Goal: Transaction & Acquisition: Purchase product/service

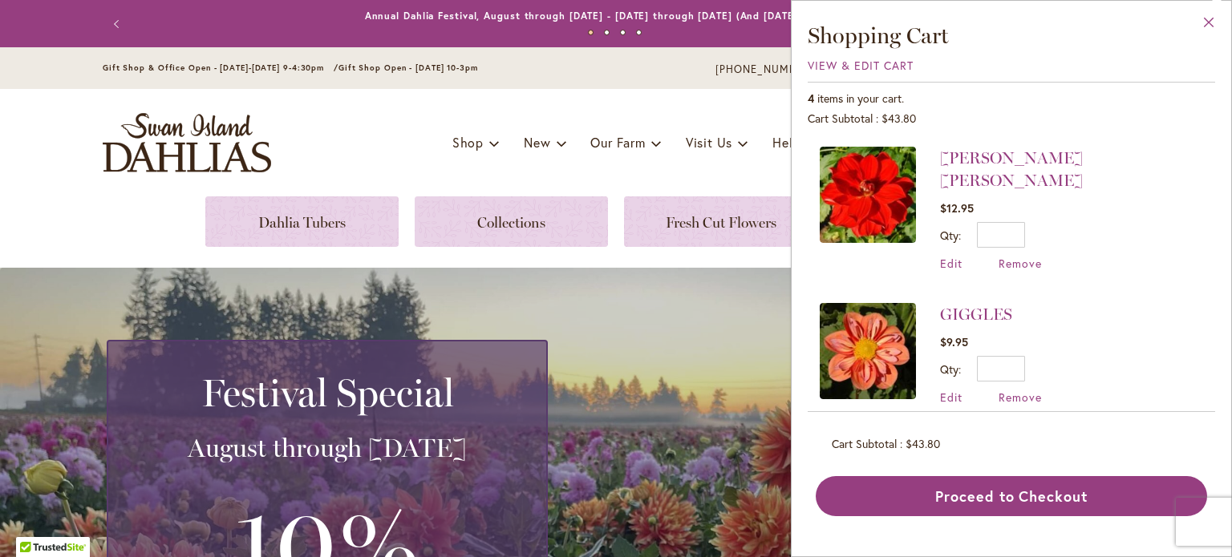
click at [1209, 22] on button "Close" at bounding box center [1209, 26] width 44 height 51
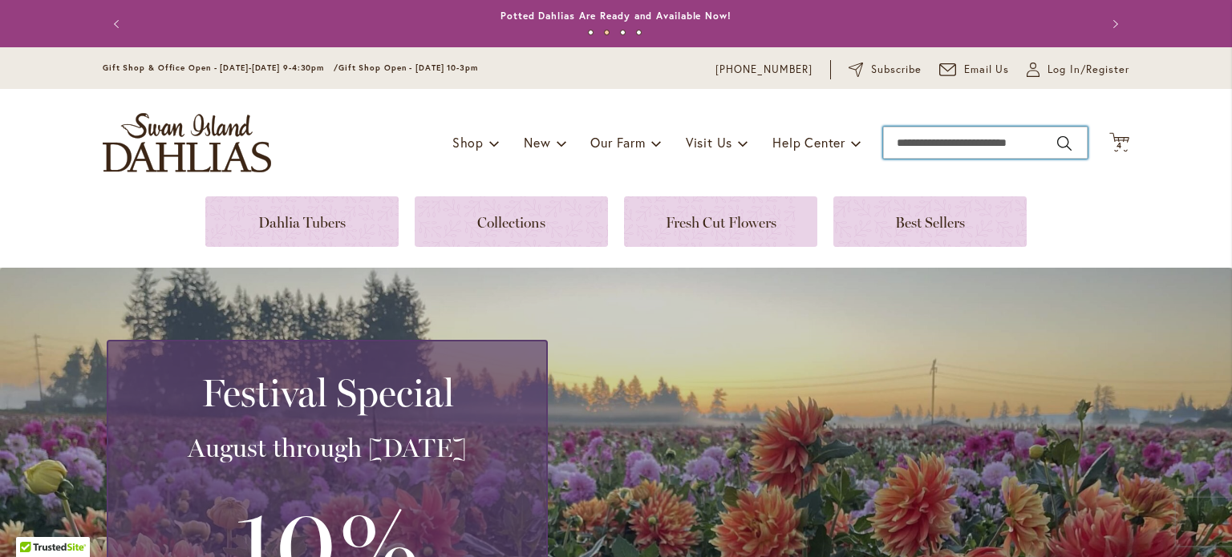
click at [1033, 144] on input "Search" at bounding box center [985, 143] width 204 height 32
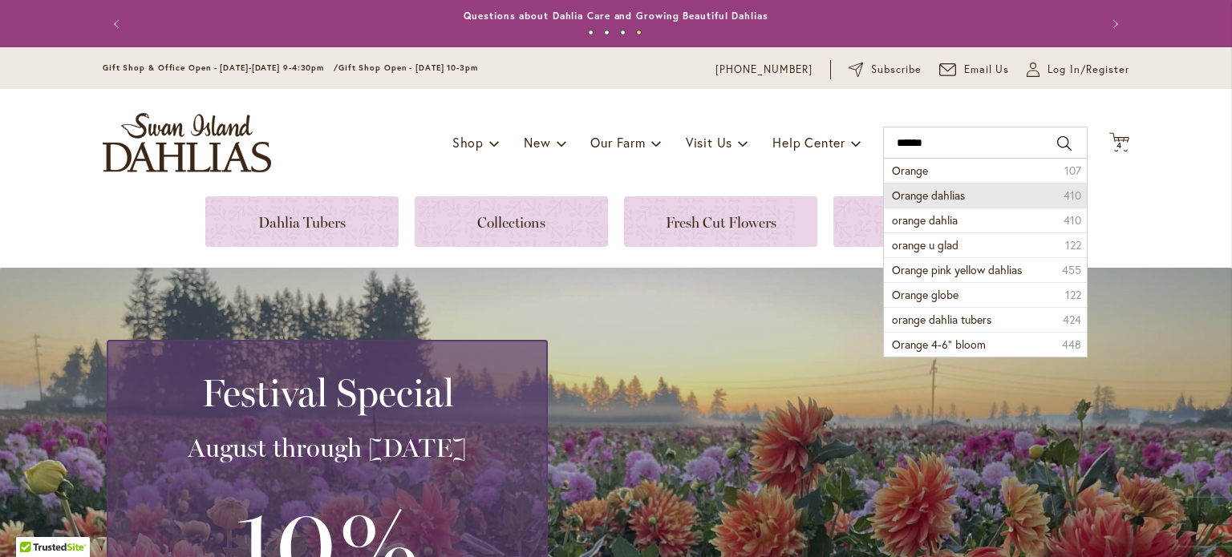
click at [967, 196] on li "Orange dahlias 410" at bounding box center [985, 195] width 203 height 25
type input "**********"
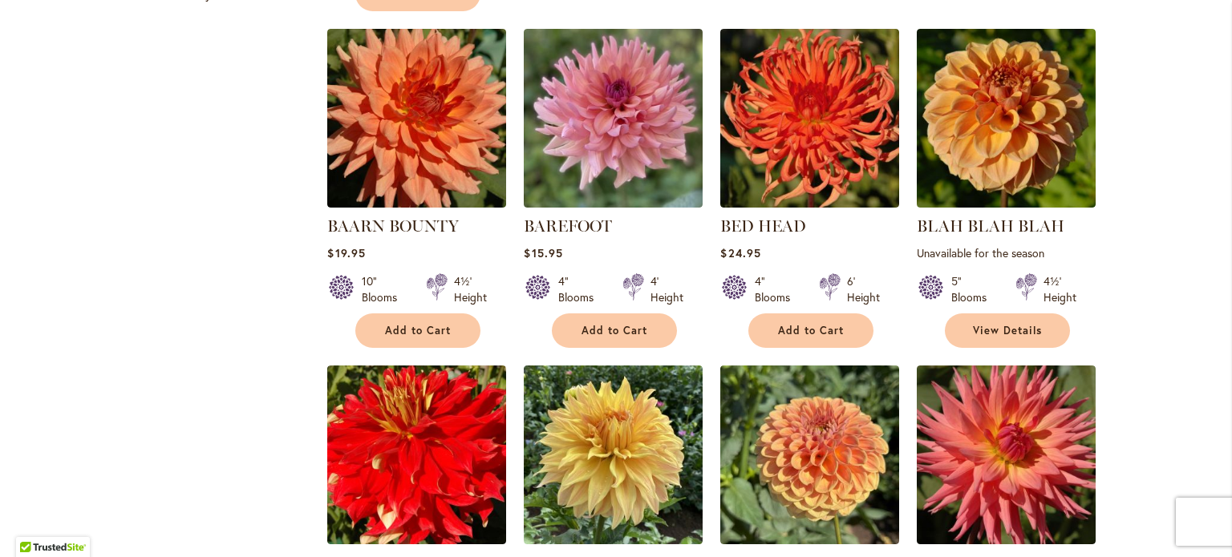
scroll to position [1362, 0]
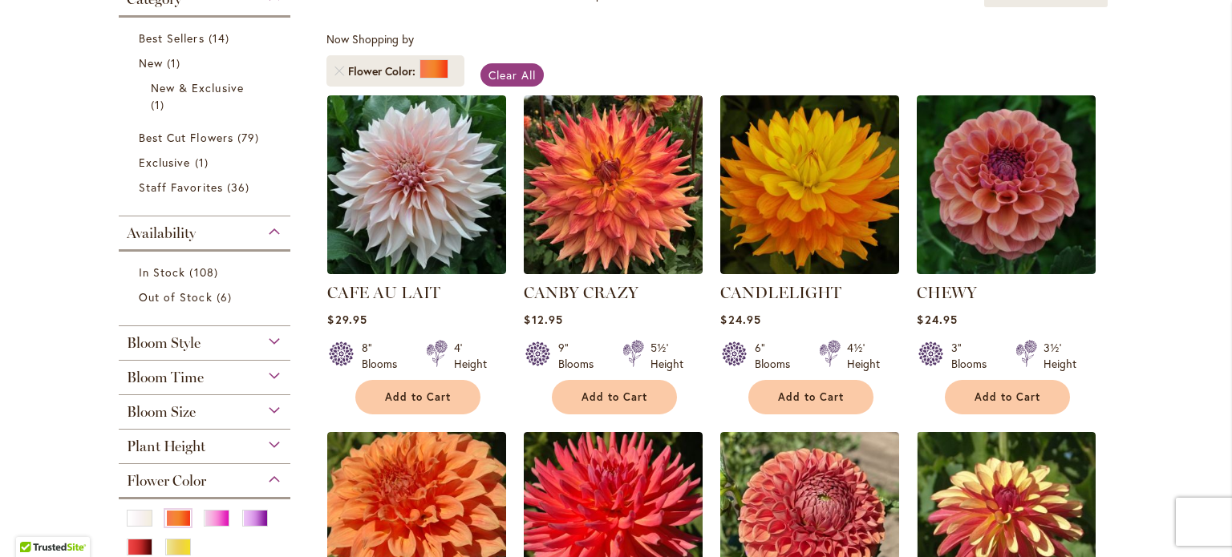
scroll to position [281, 0]
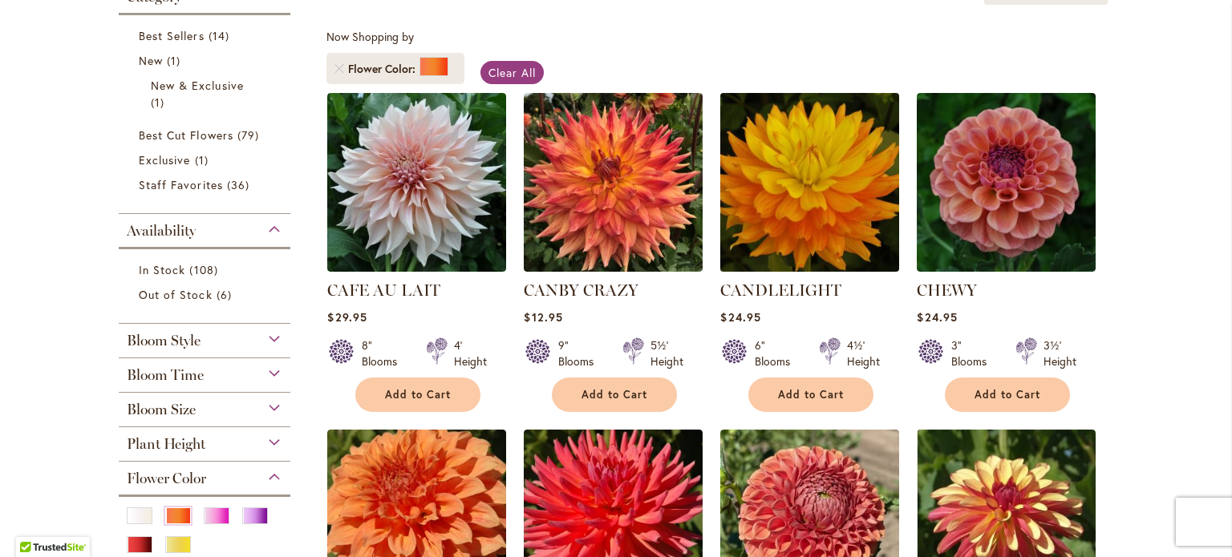
click at [828, 196] on img at bounding box center [810, 182] width 188 height 188
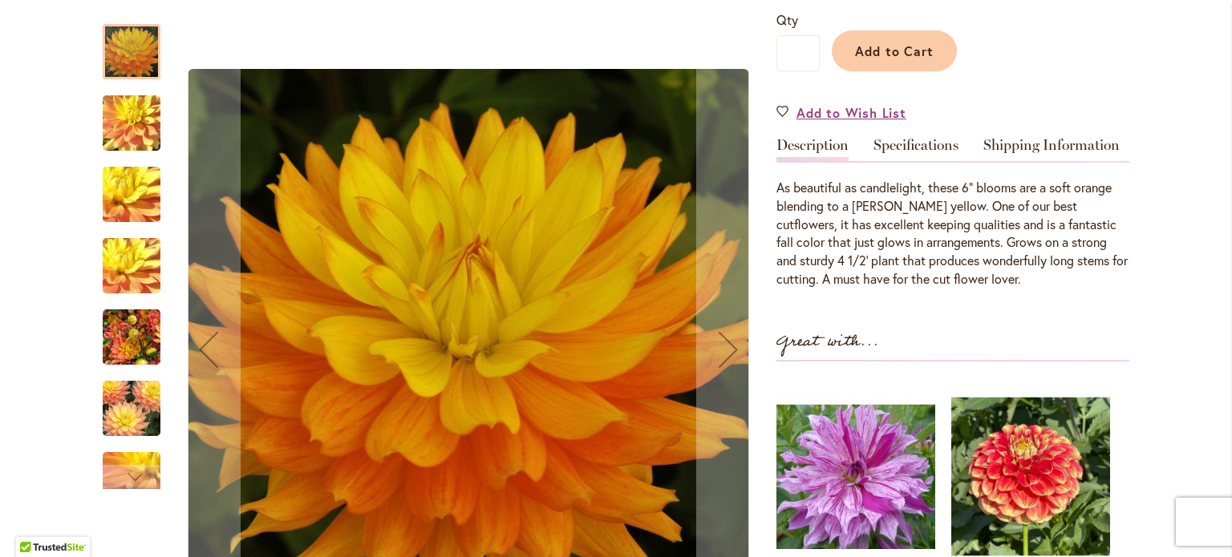
scroll to position [398, 0]
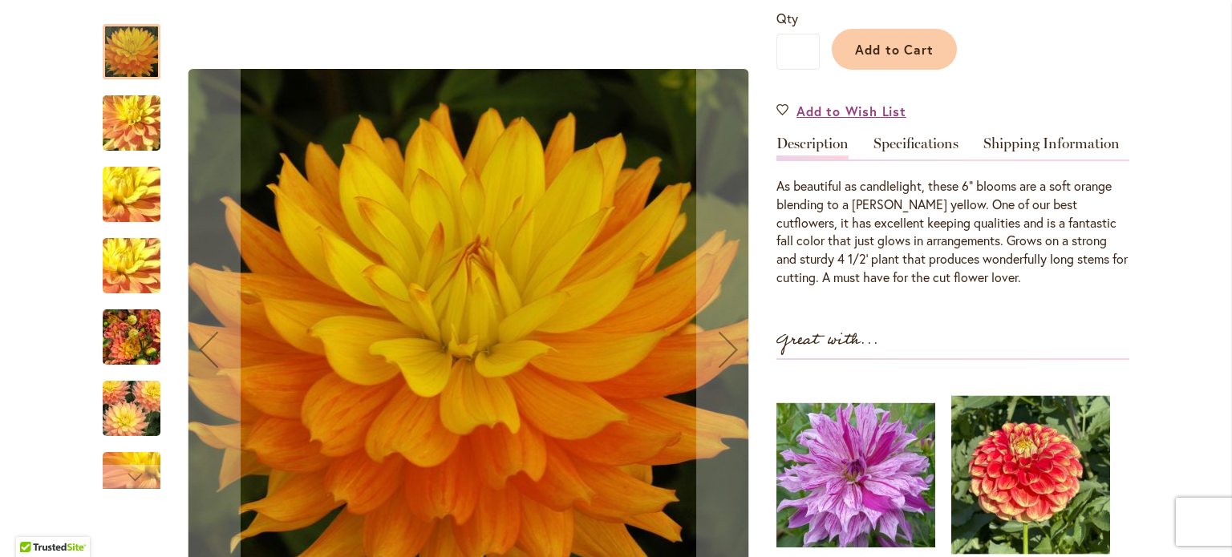
click at [129, 342] on img "CANDLELIGHT" at bounding box center [132, 337] width 58 height 77
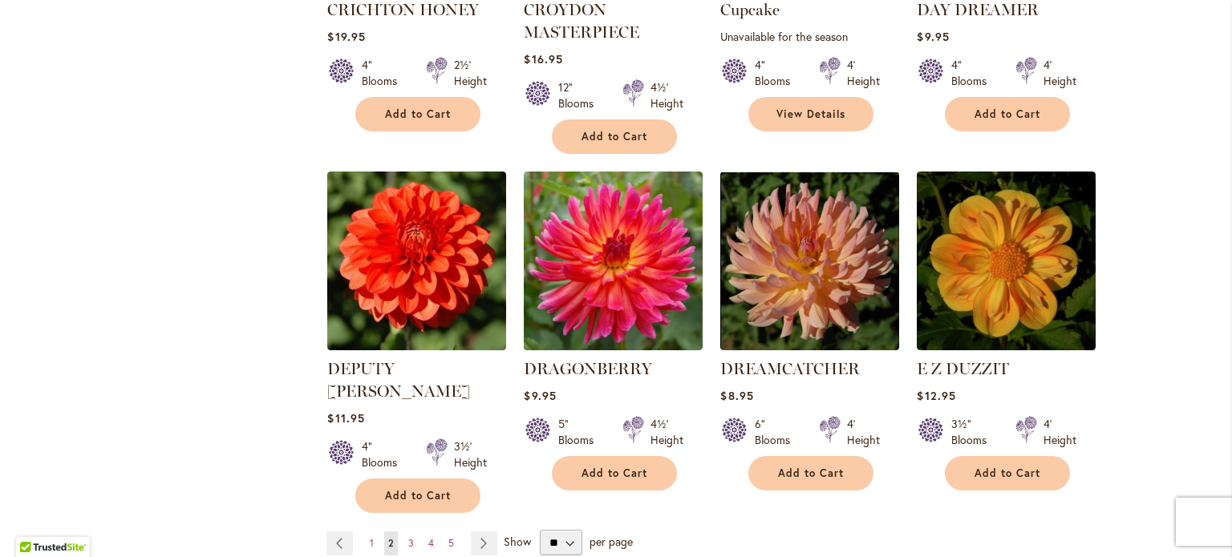
scroll to position [1240, 0]
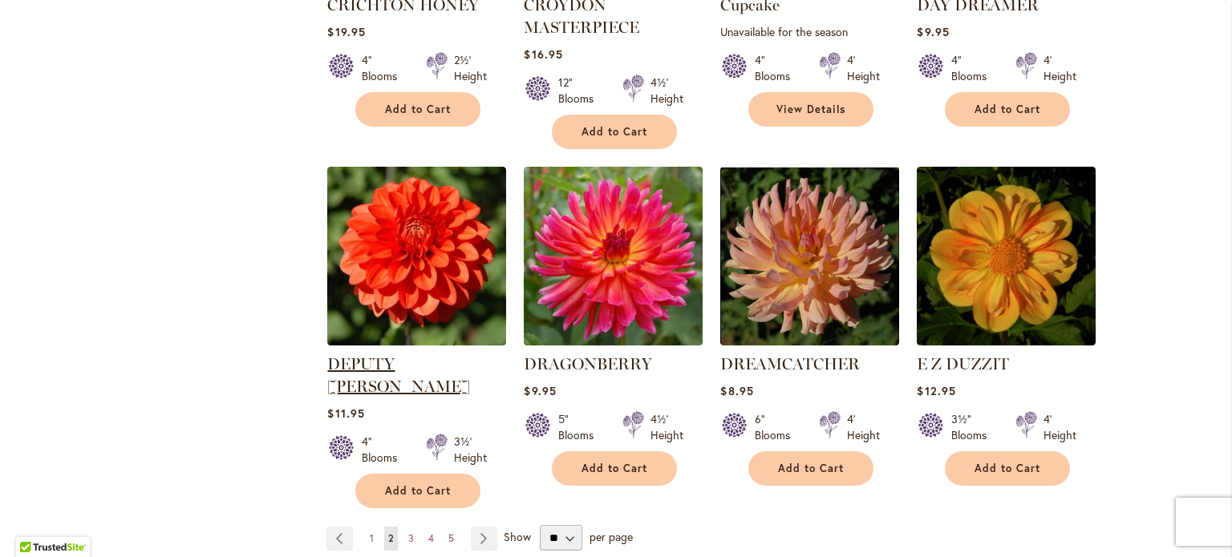
click at [367, 361] on link "DEPUTY [PERSON_NAME]" at bounding box center [398, 375] width 143 height 42
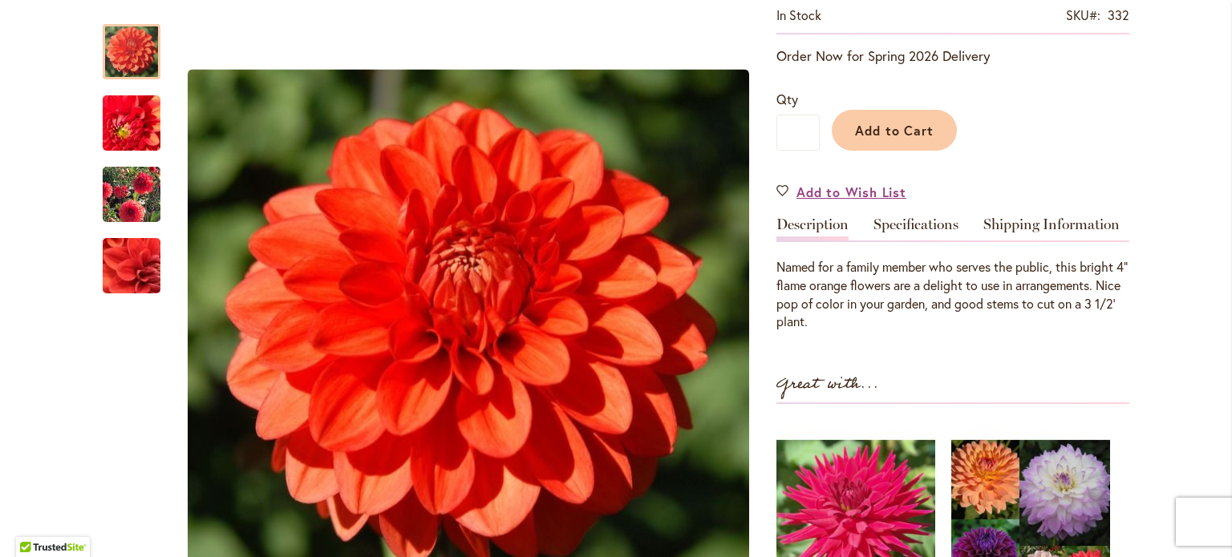
scroll to position [351, 0]
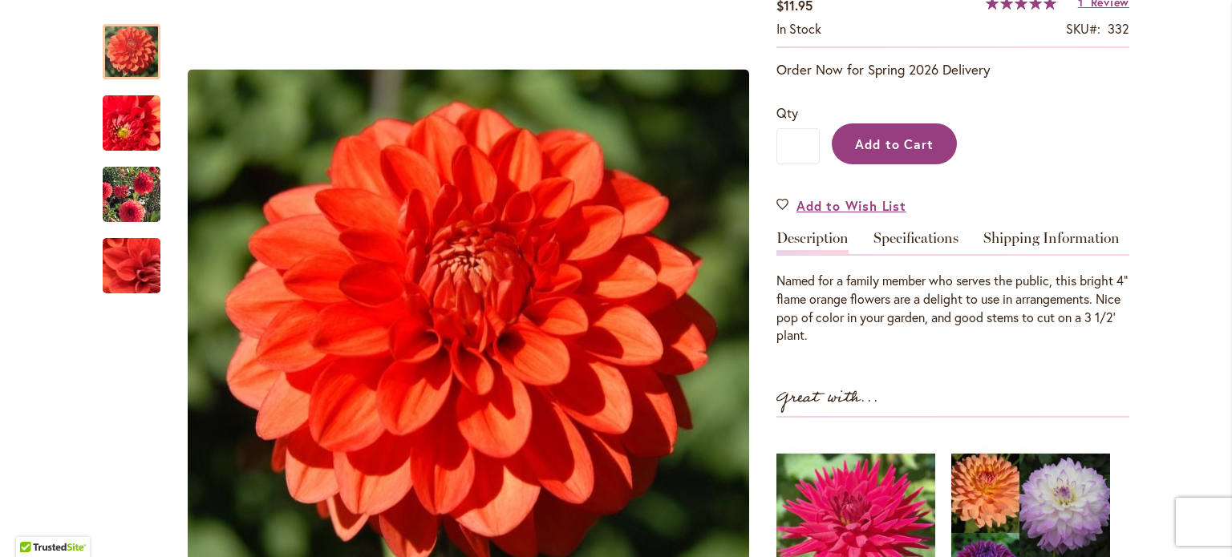
click at [897, 136] on span "Add to Cart" at bounding box center [894, 144] width 79 height 17
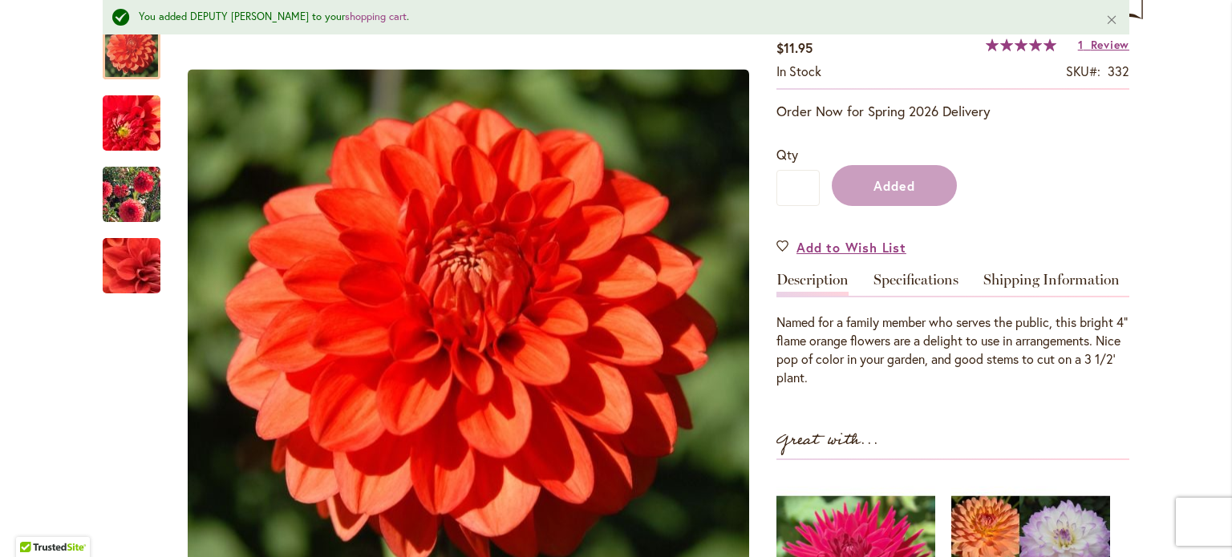
scroll to position [393, 0]
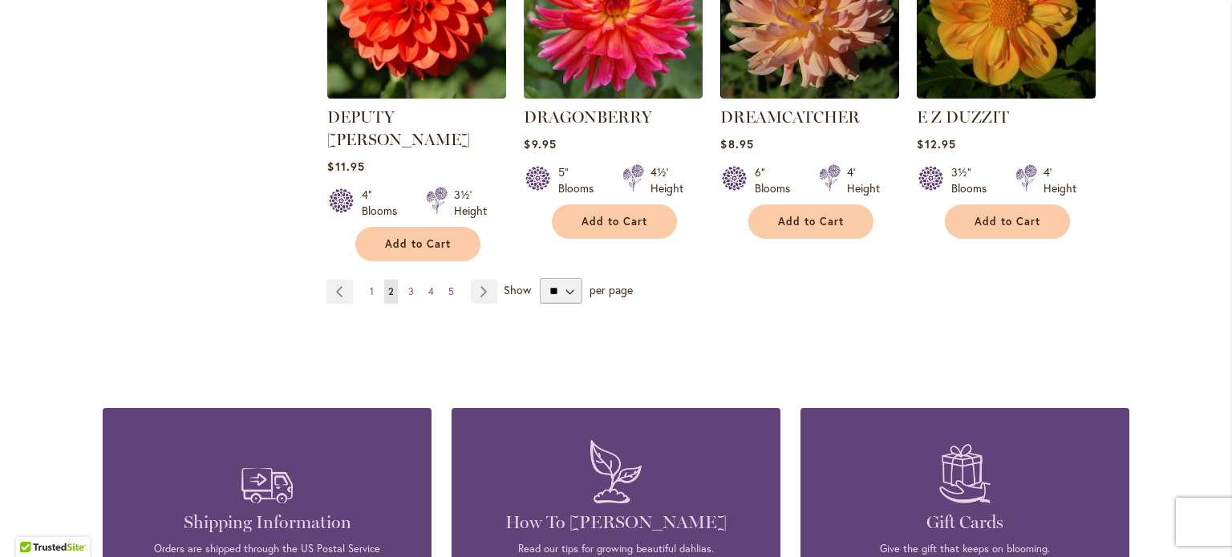
scroll to position [1483, 0]
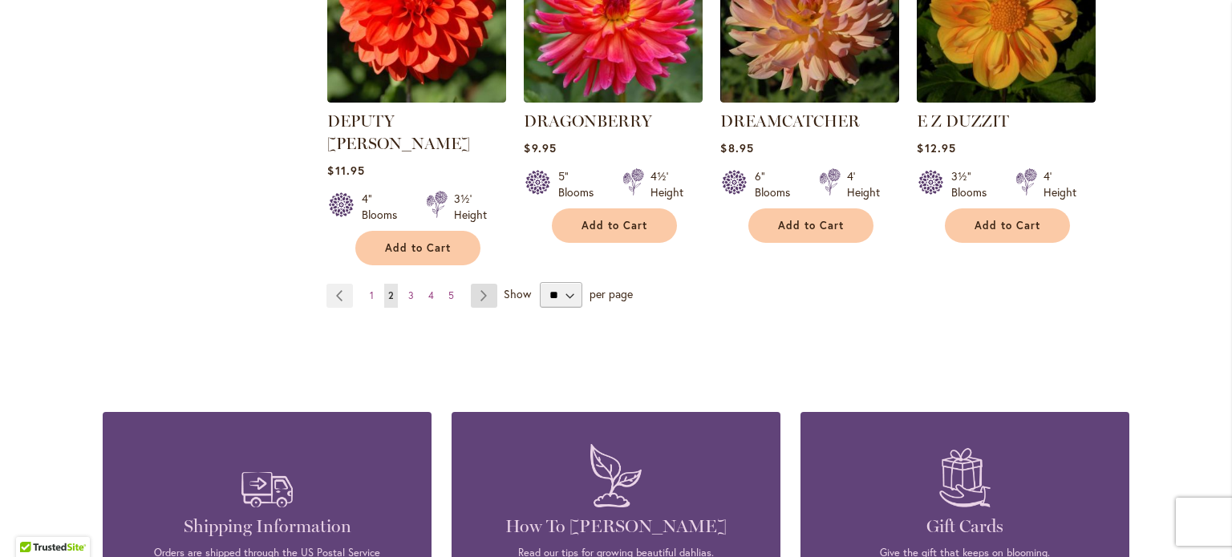
click at [476, 284] on link "Page Next" at bounding box center [484, 296] width 26 height 24
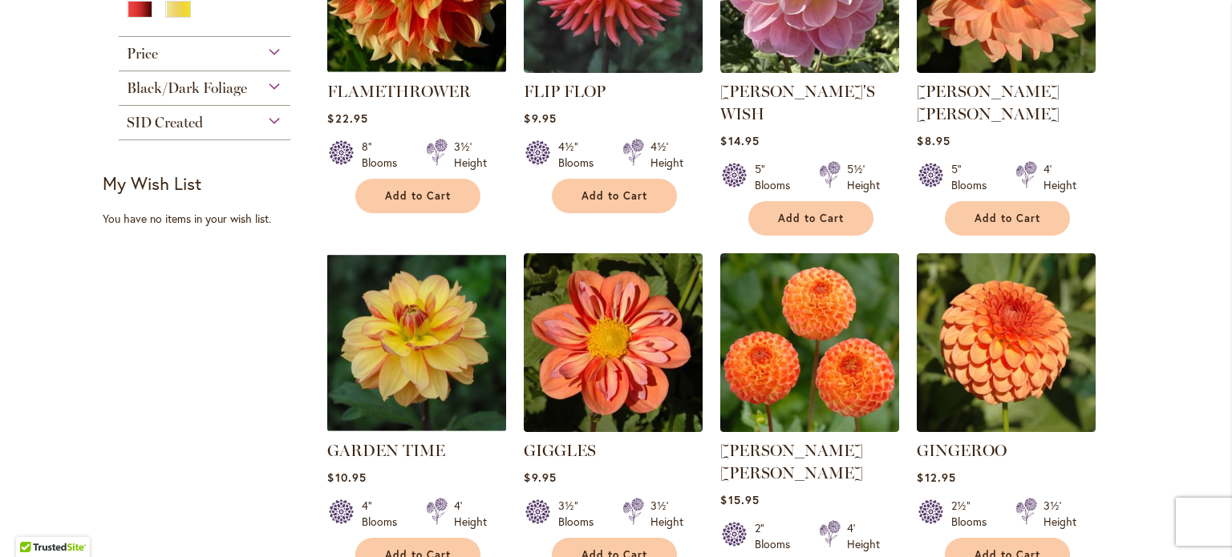
scroll to position [844, 0]
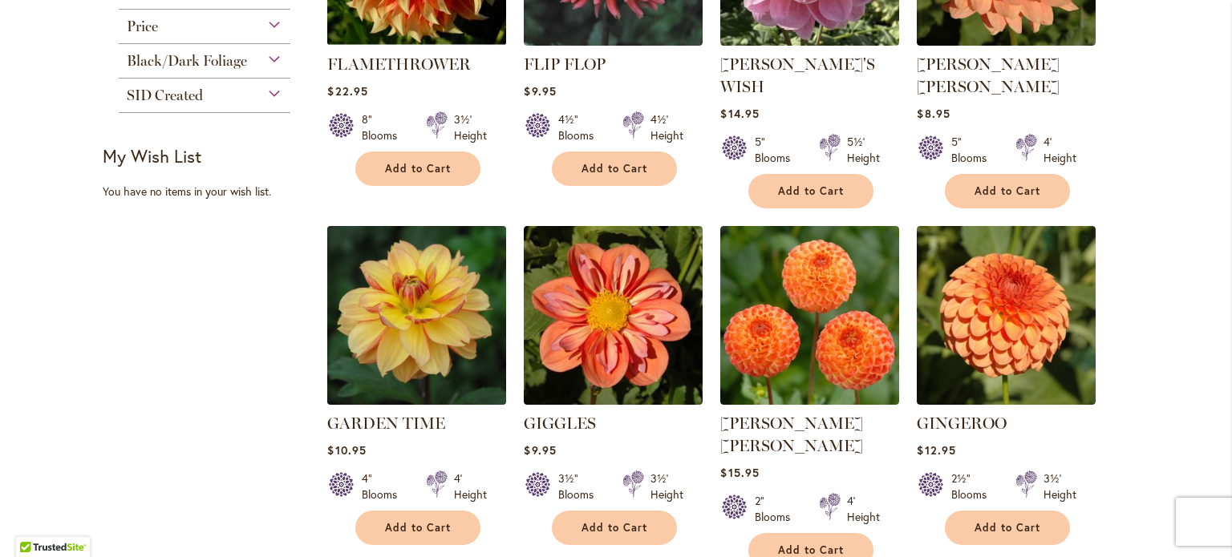
click at [480, 349] on img at bounding box center [417, 315] width 188 height 188
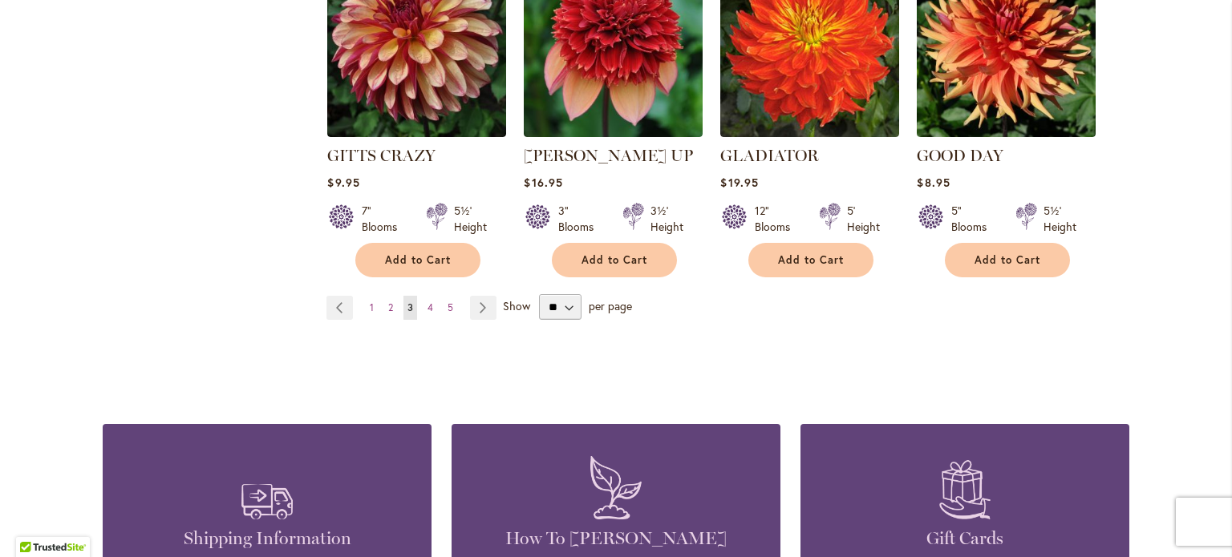
scroll to position [1506, 0]
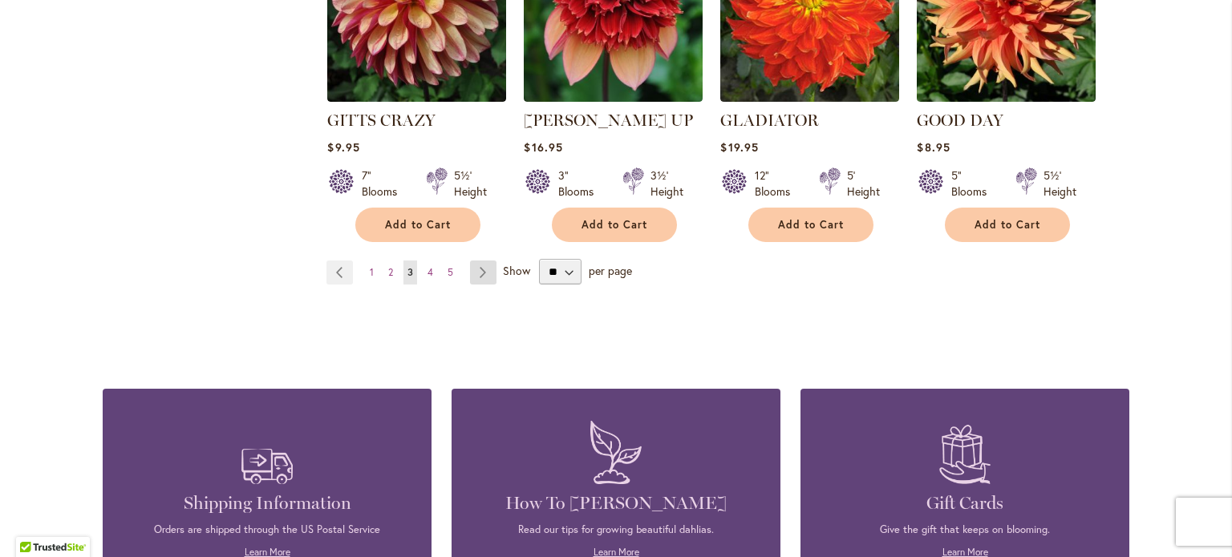
click at [478, 261] on link "Page Next" at bounding box center [483, 273] width 26 height 24
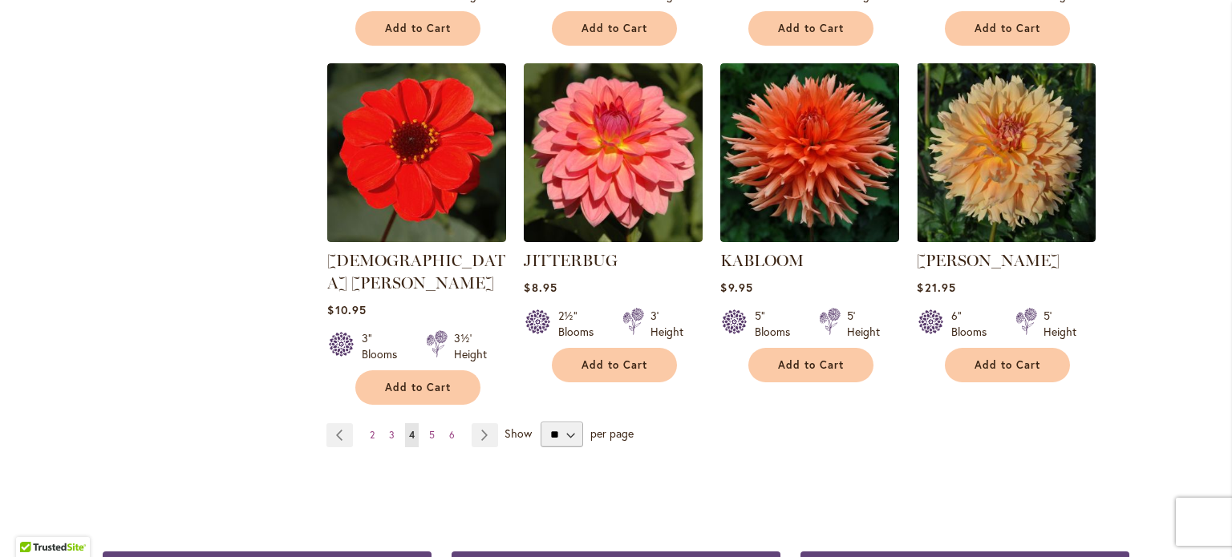
scroll to position [1350, 0]
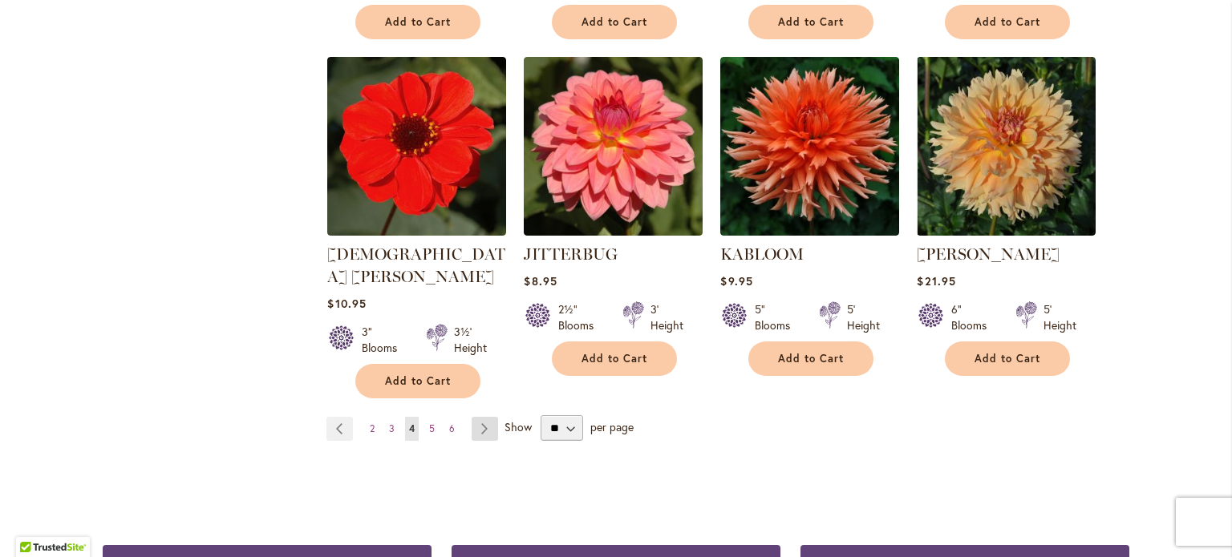
click at [476, 417] on link "Page Next" at bounding box center [485, 429] width 26 height 24
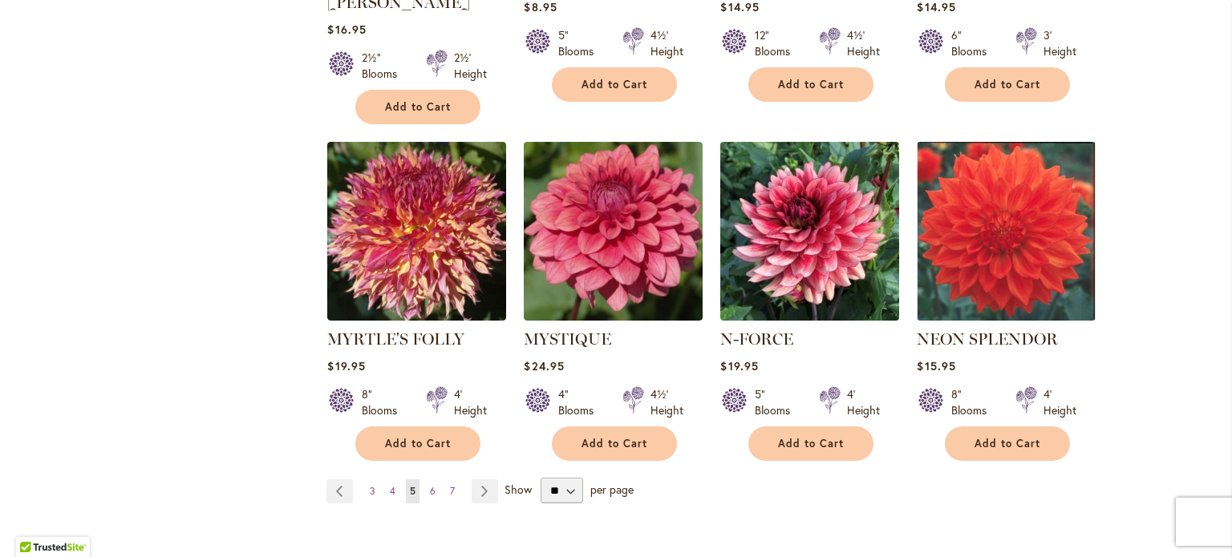
scroll to position [1263, 0]
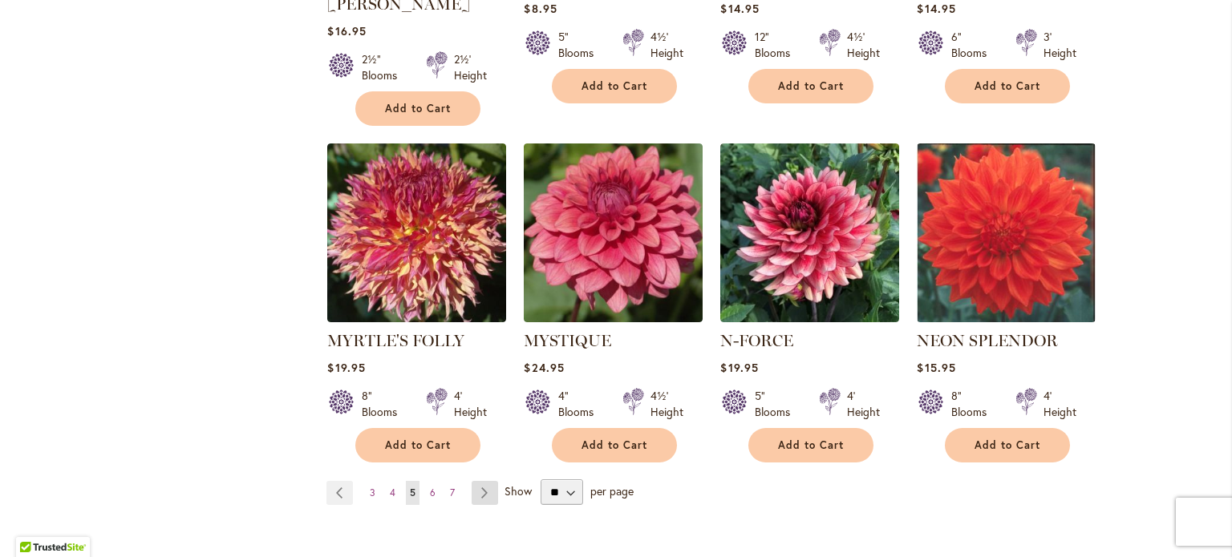
click at [475, 481] on link "Page Next" at bounding box center [485, 493] width 26 height 24
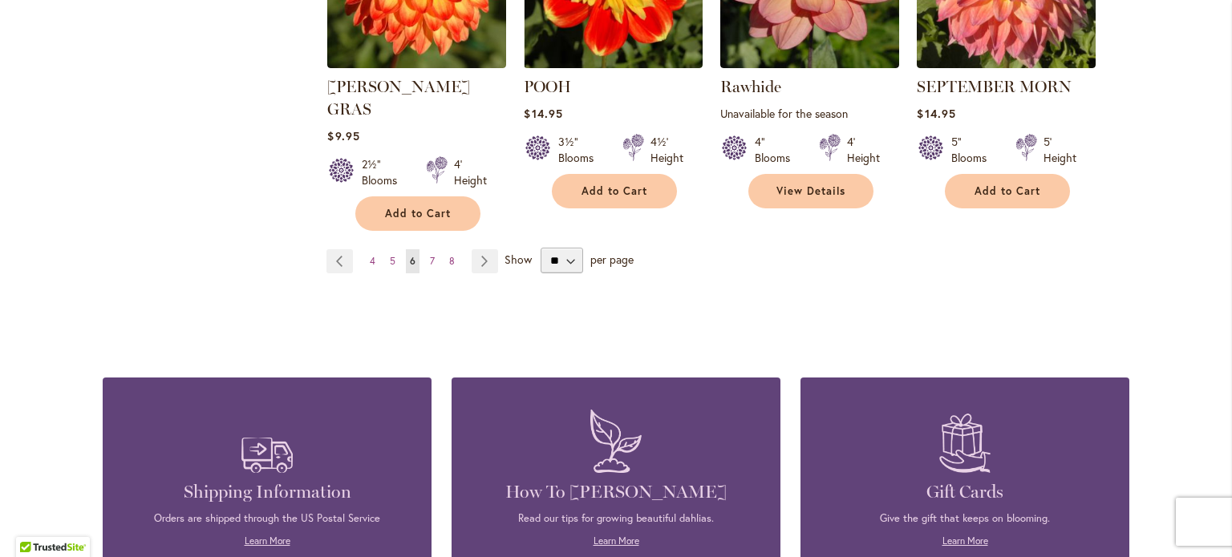
scroll to position [1543, 0]
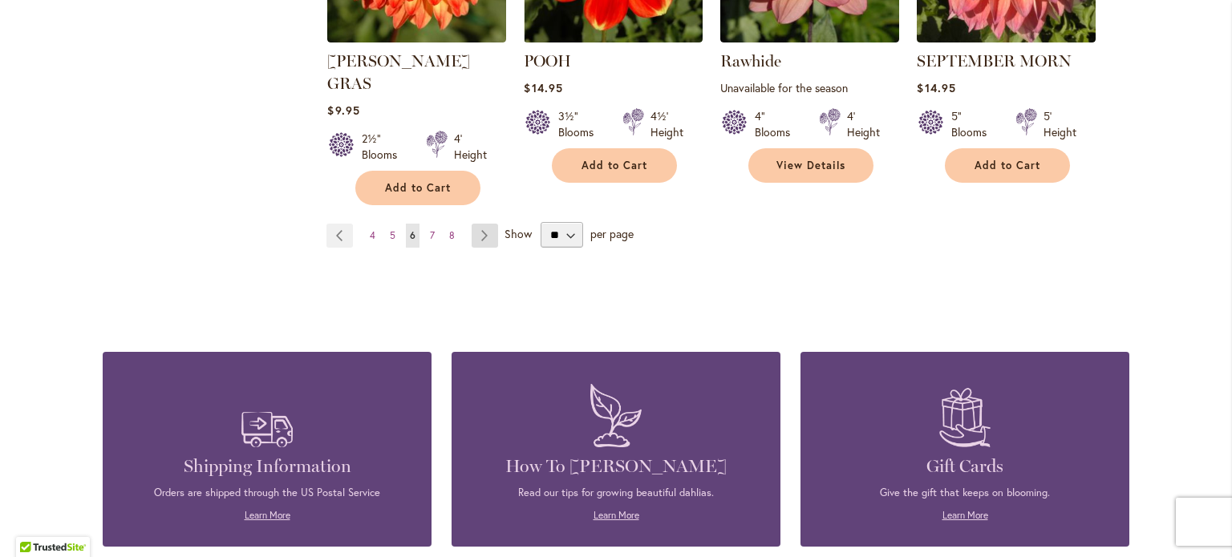
click at [476, 224] on link "Page Next" at bounding box center [485, 236] width 26 height 24
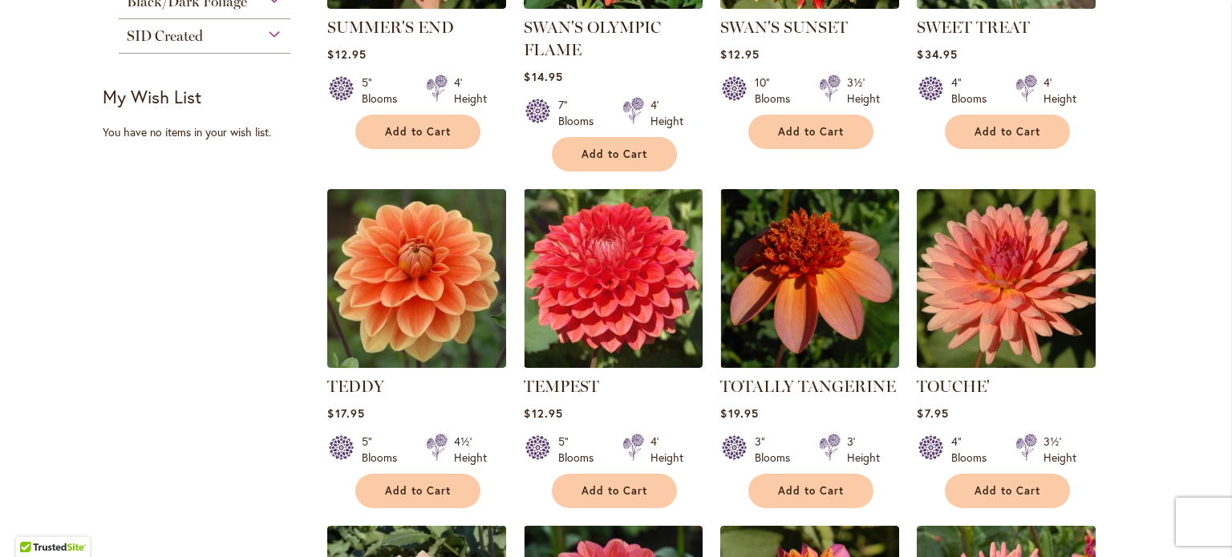
scroll to position [905, 0]
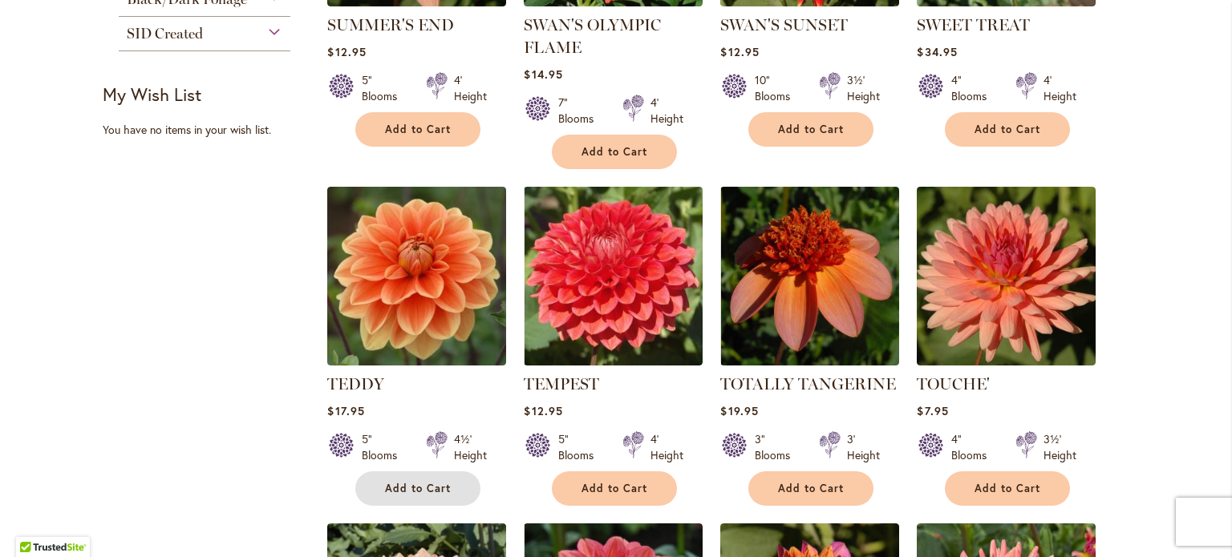
click at [422, 472] on button "Add to Cart" at bounding box center [417, 489] width 125 height 34
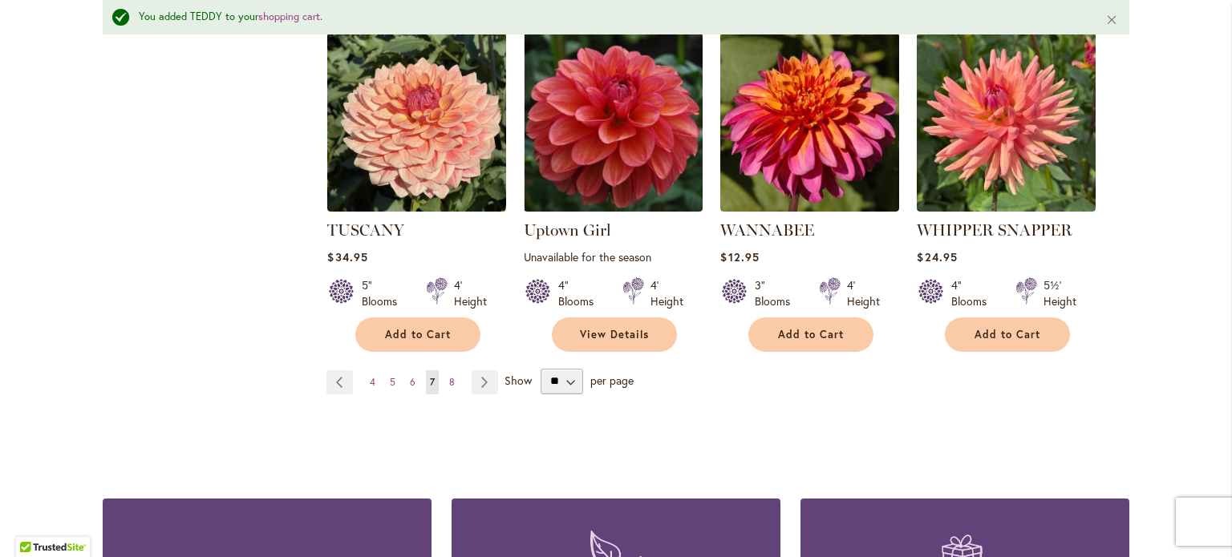
scroll to position [1442, 0]
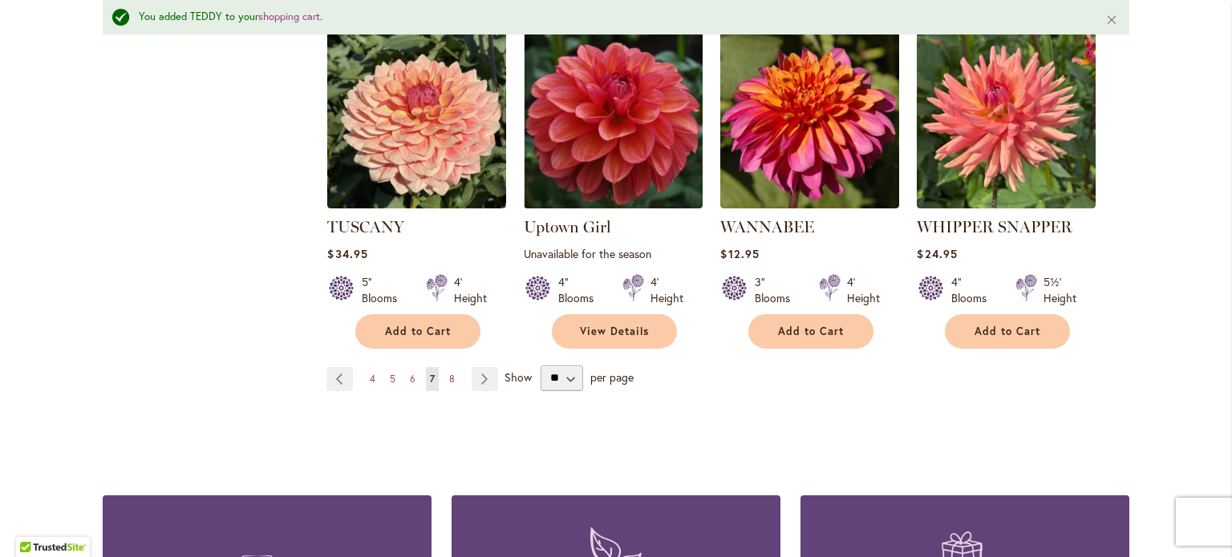
click at [516, 369] on span "Show" at bounding box center [517, 376] width 27 height 15
click at [540, 366] on select "** ** ** **" at bounding box center [561, 379] width 42 height 26
click at [510, 369] on span "Show" at bounding box center [517, 376] width 27 height 15
click at [540, 366] on select "** ** ** **" at bounding box center [561, 379] width 42 height 26
click at [478, 367] on link "Page Next" at bounding box center [485, 379] width 26 height 24
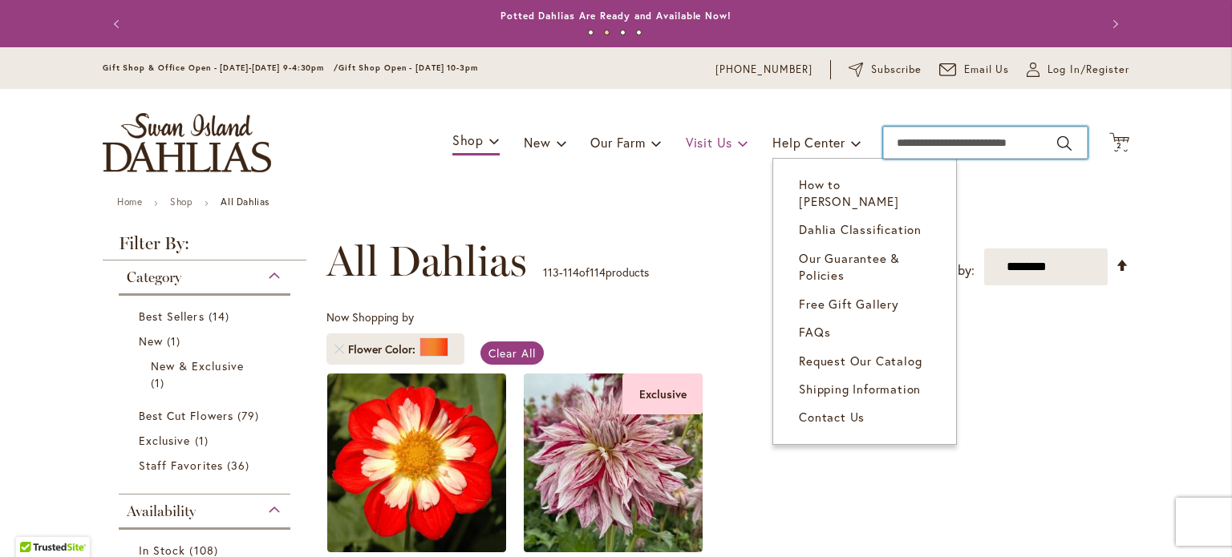
drag, startPoint x: 1036, startPoint y: 144, endPoint x: 702, endPoint y: 152, distance: 334.5
click at [702, 152] on div "Toggle Nav Shop Dahlia Tubers Collections Fresh Cut Dahlias Gardening Supplies …" at bounding box center [616, 142] width 1058 height 107
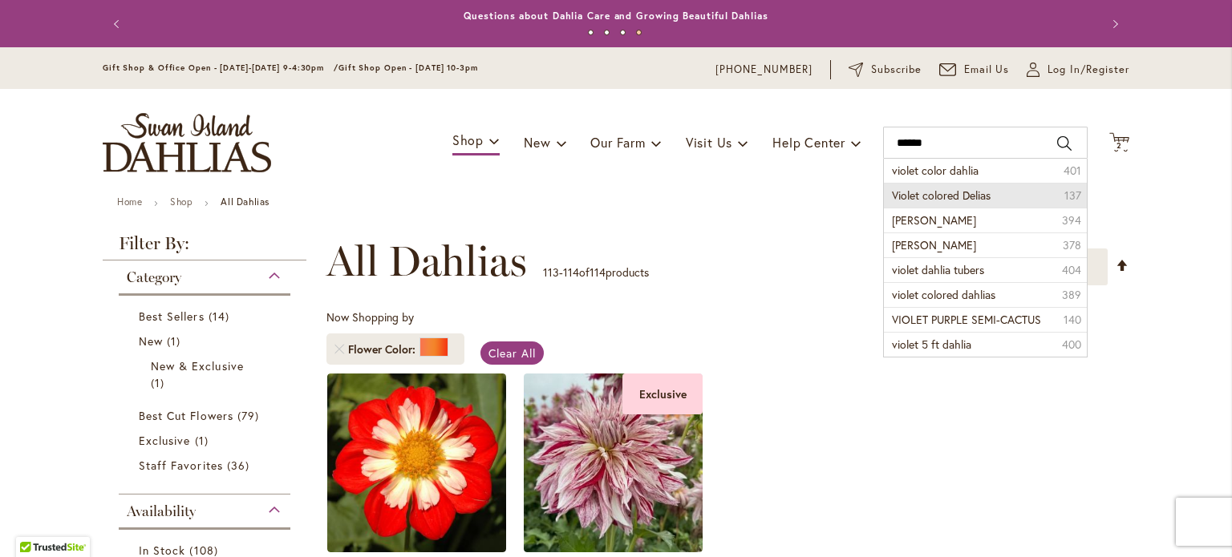
click at [937, 193] on span "Violet colored Delias" at bounding box center [941, 195] width 99 height 15
type input "**********"
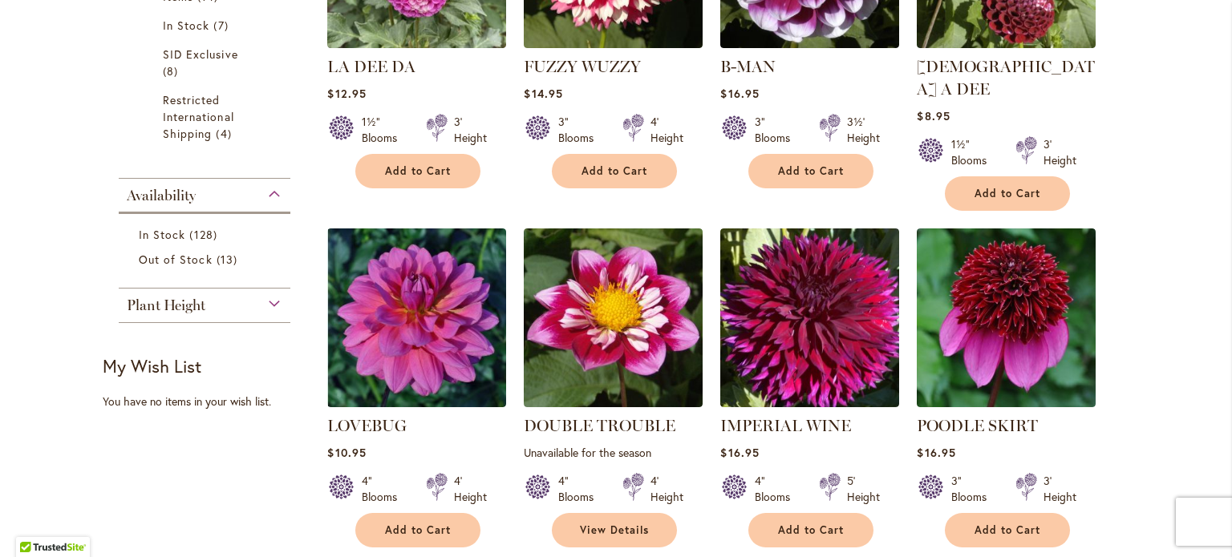
scroll to position [738, 0]
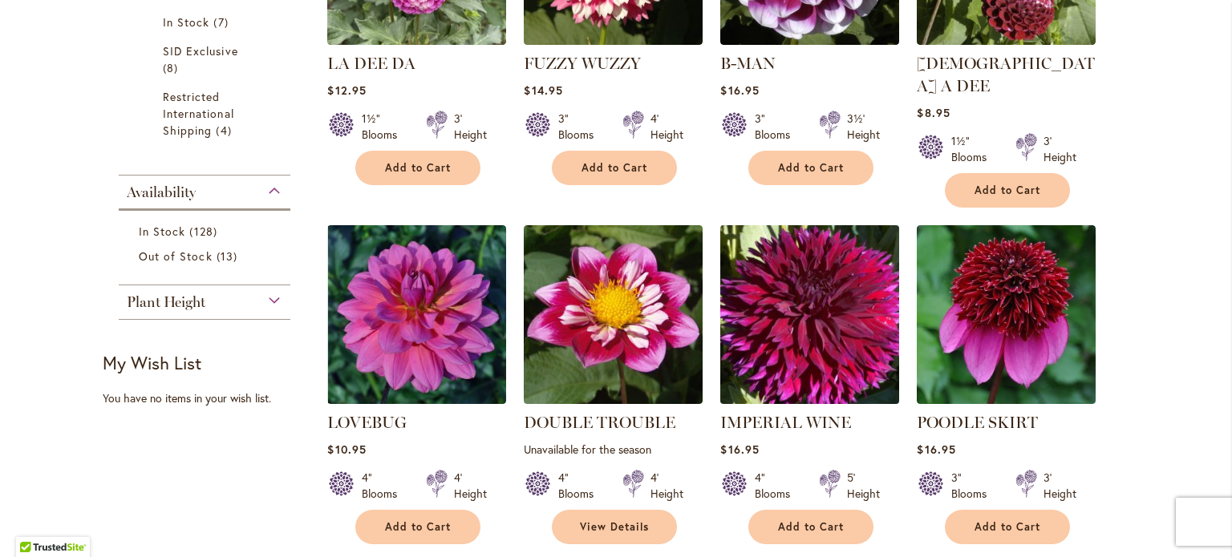
click at [787, 315] on img at bounding box center [810, 315] width 188 height 188
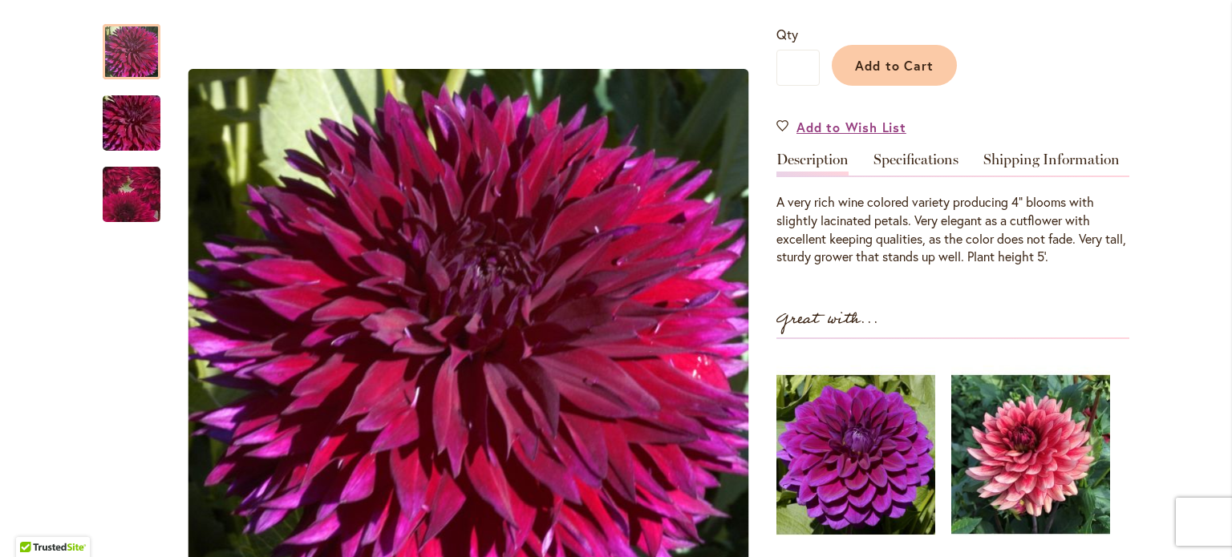
scroll to position [411, 0]
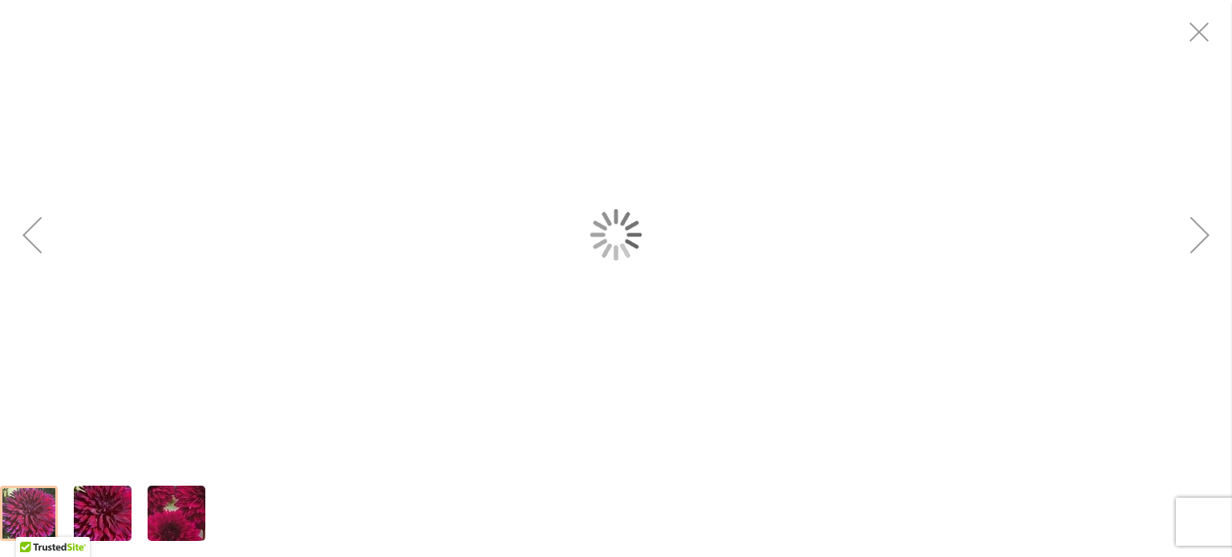
click at [658, 122] on div "IMPERIAL WINE" at bounding box center [616, 235] width 1232 height 470
drag, startPoint x: 659, startPoint y: 115, endPoint x: 662, endPoint y: 107, distance: 9.4
click at [662, 107] on div "IMPERIAL WINE" at bounding box center [616, 235] width 1232 height 470
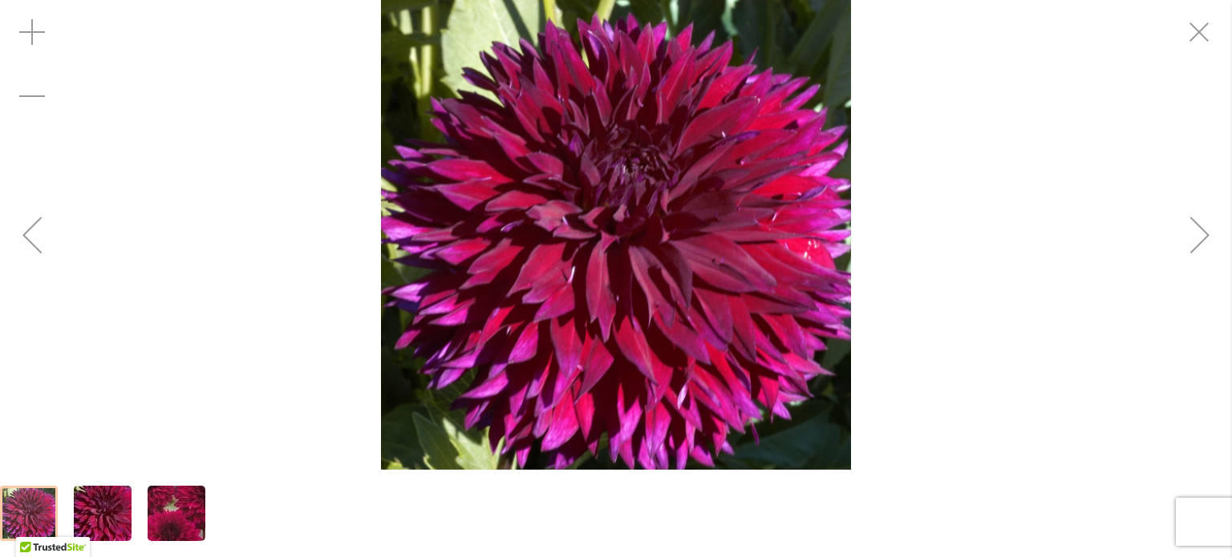
click at [1196, 233] on div "Next" at bounding box center [1200, 235] width 64 height 64
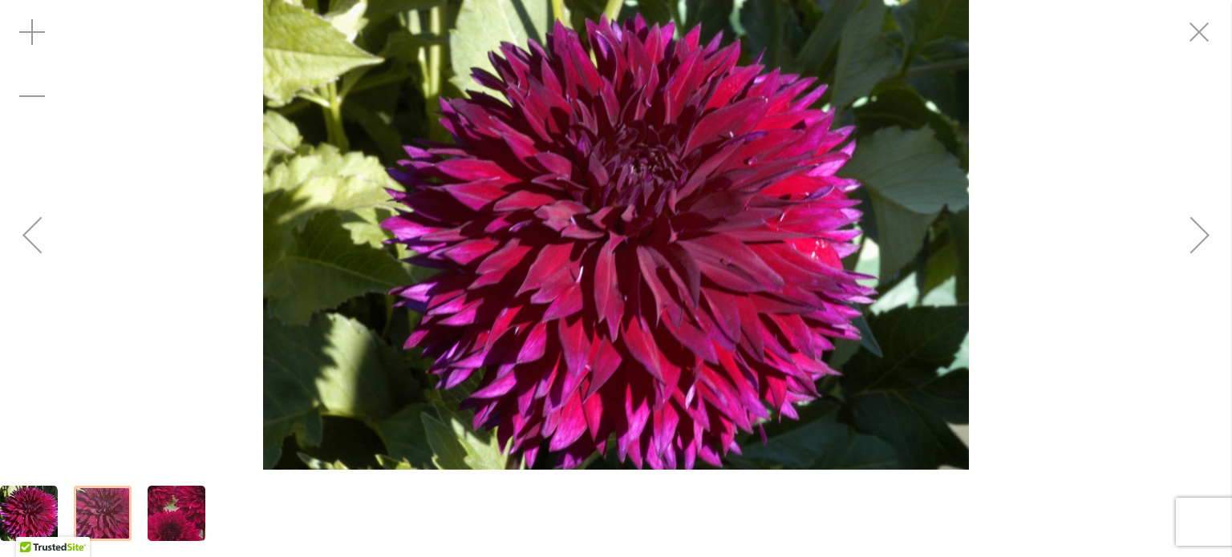
click at [1196, 233] on div "Next" at bounding box center [1200, 235] width 64 height 64
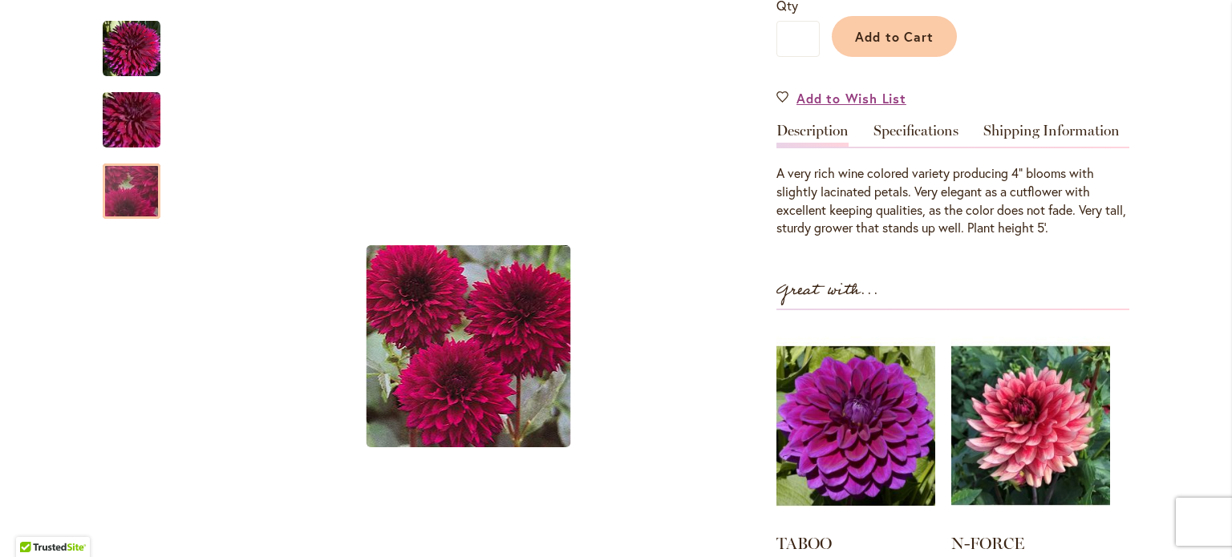
scroll to position [414, 0]
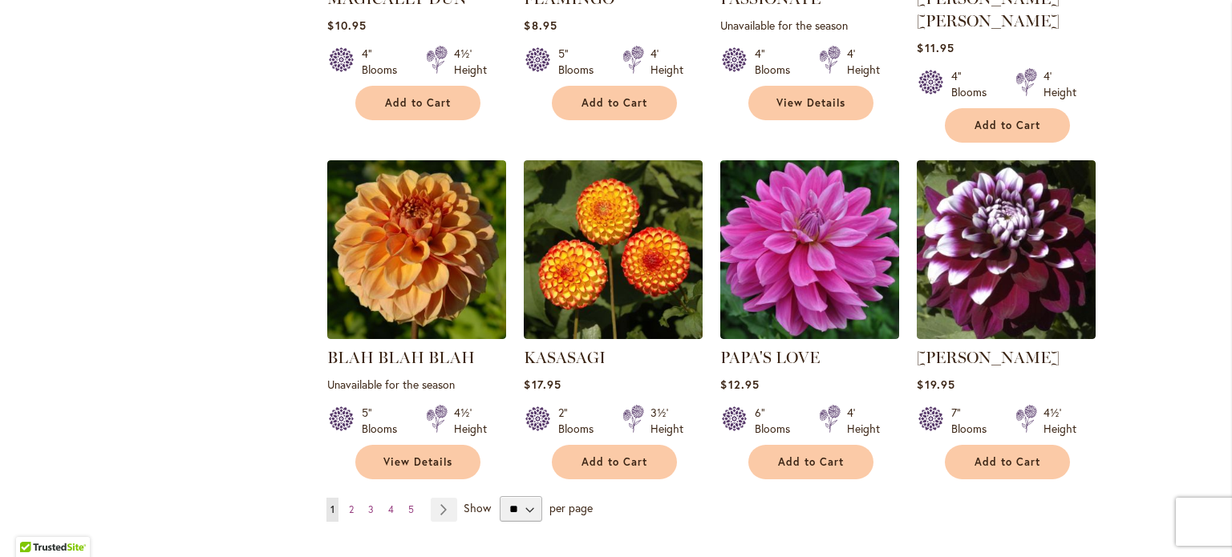
scroll to position [1509, 0]
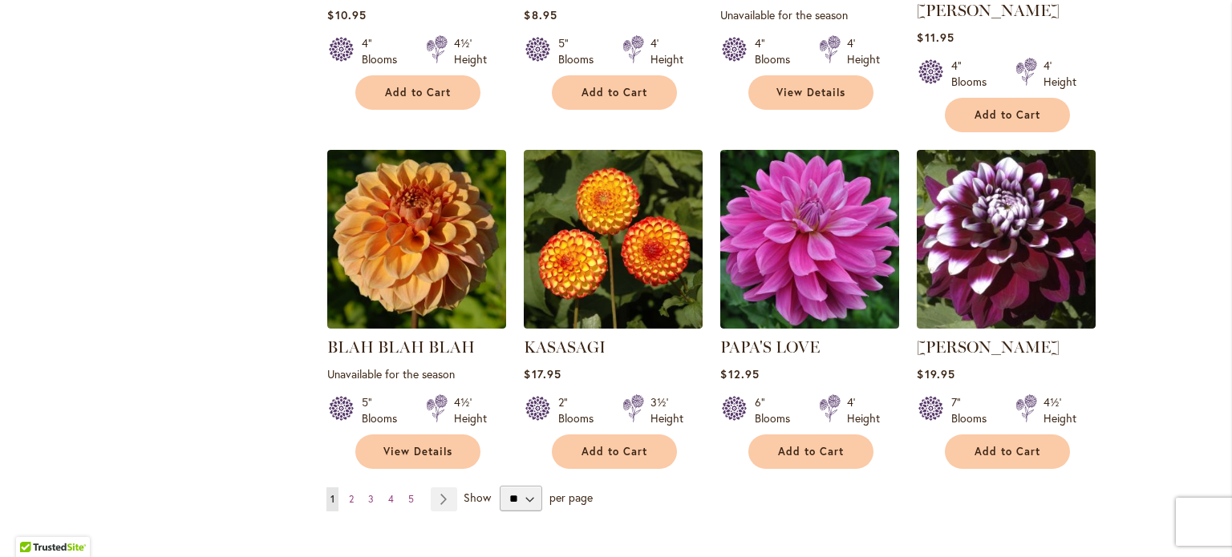
click at [472, 490] on span "Show" at bounding box center [476, 497] width 27 height 15
click at [500, 486] on select "** ** ** **" at bounding box center [521, 499] width 42 height 26
click at [433, 488] on link "Page Next" at bounding box center [444, 500] width 26 height 24
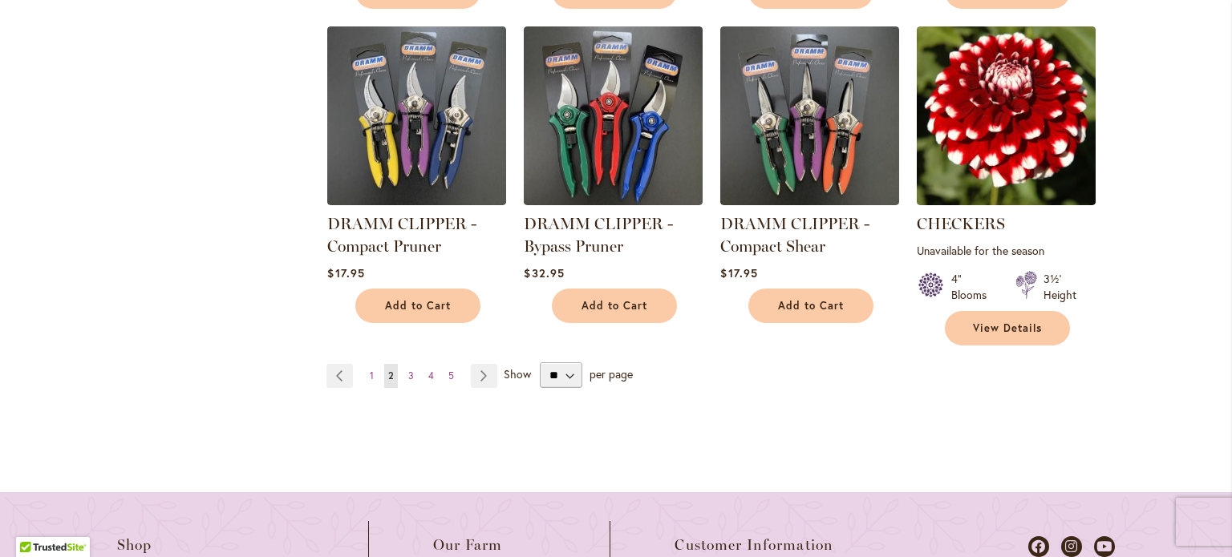
scroll to position [1682, 0]
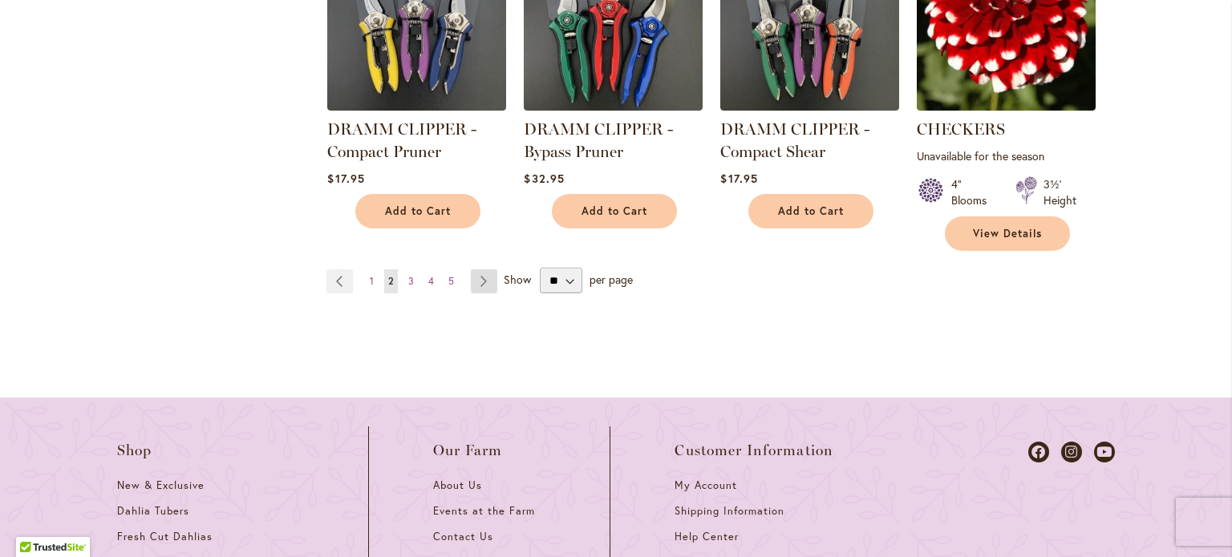
click at [476, 275] on link "Page Next" at bounding box center [484, 281] width 26 height 24
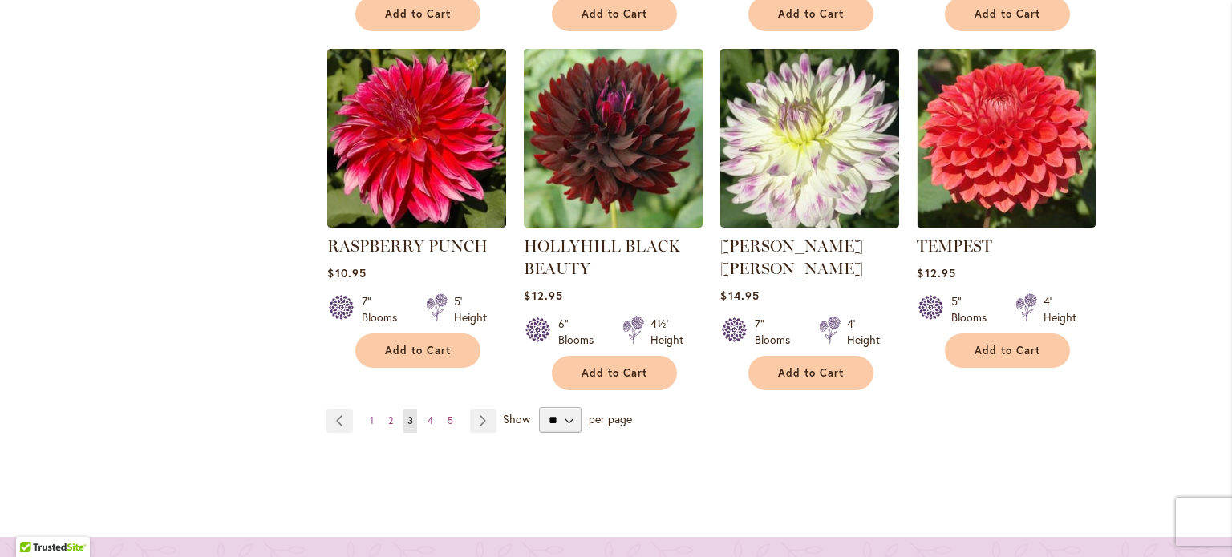
scroll to position [1611, 0]
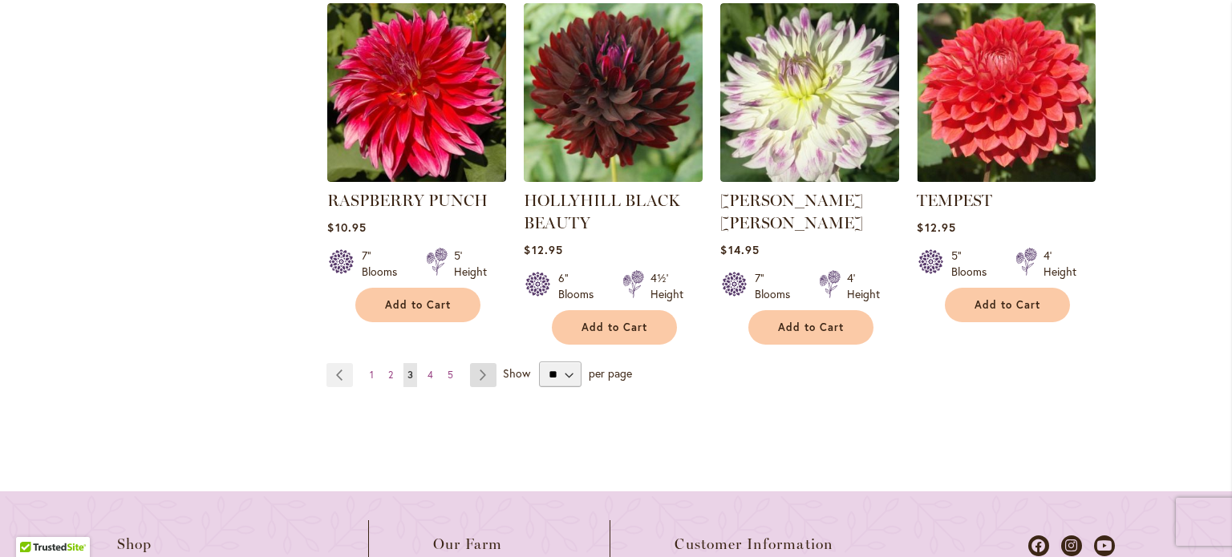
click at [474, 368] on link "Page Next" at bounding box center [483, 375] width 26 height 24
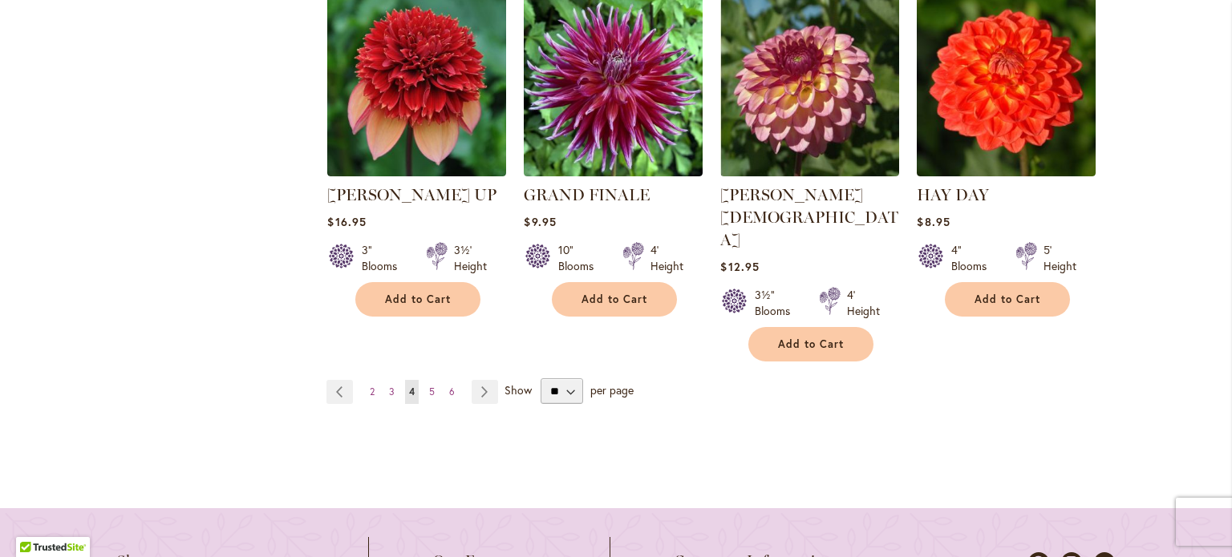
scroll to position [1649, 0]
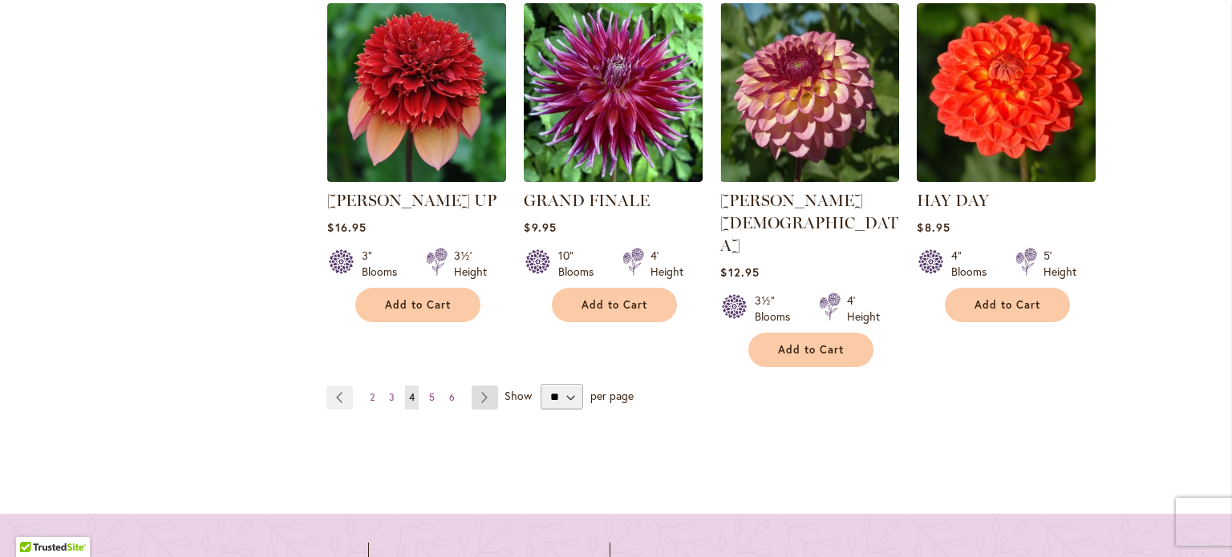
click at [480, 386] on link "Page Next" at bounding box center [485, 398] width 26 height 24
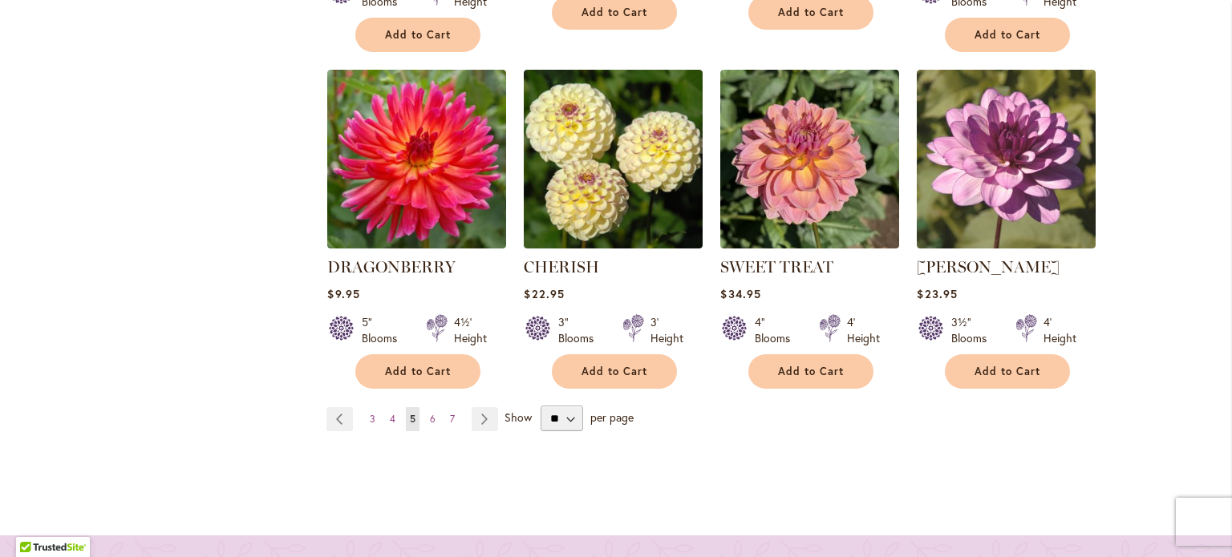
scroll to position [1499, 0]
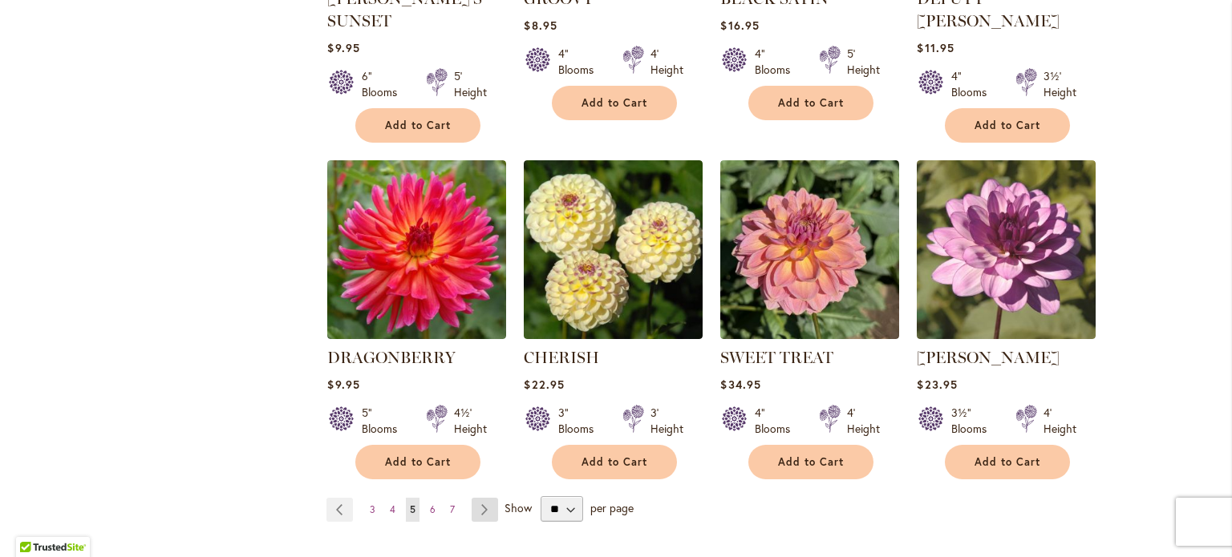
click at [475, 498] on link "Page Next" at bounding box center [485, 510] width 26 height 24
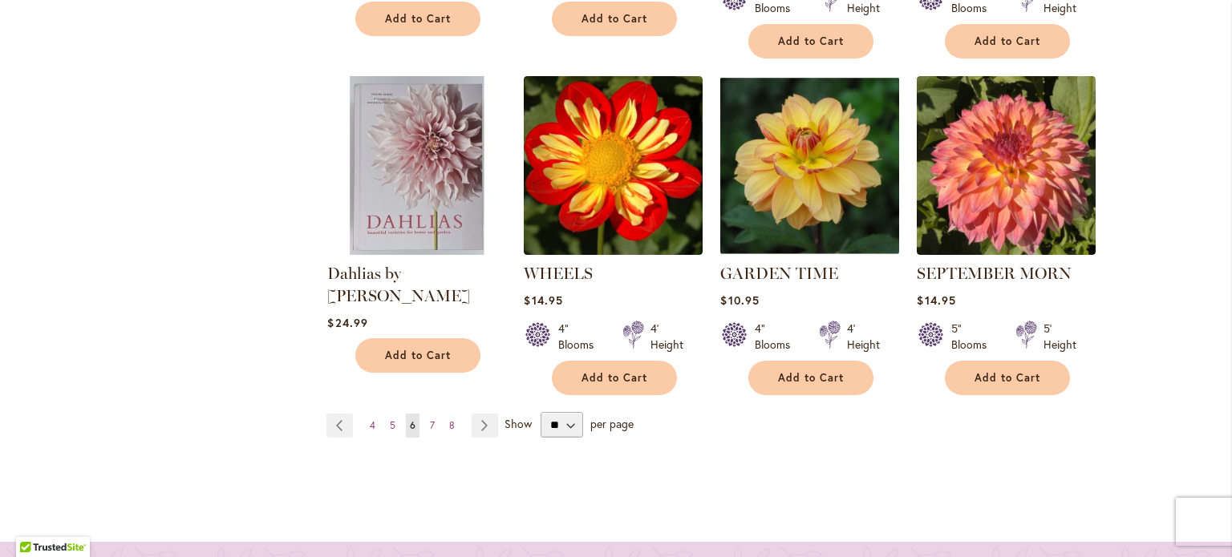
scroll to position [1577, 0]
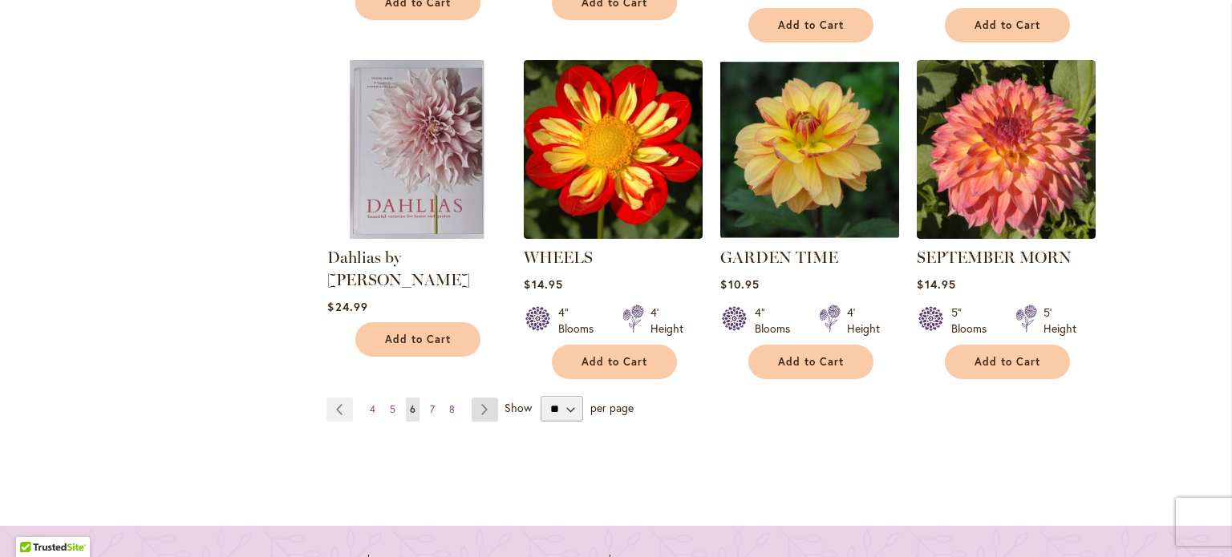
click at [476, 403] on link "Page Next" at bounding box center [485, 410] width 26 height 24
